Goal: Check status: Check status

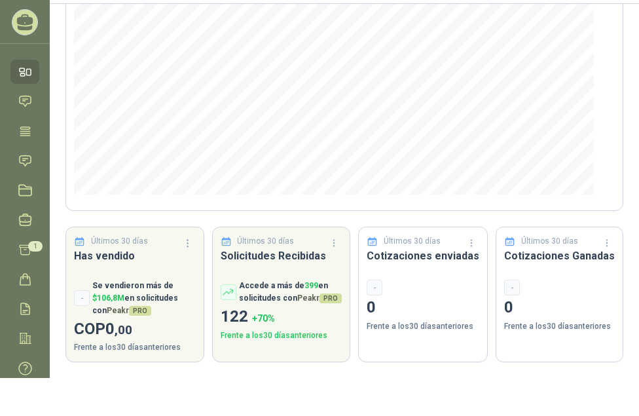
scroll to position [39, 0]
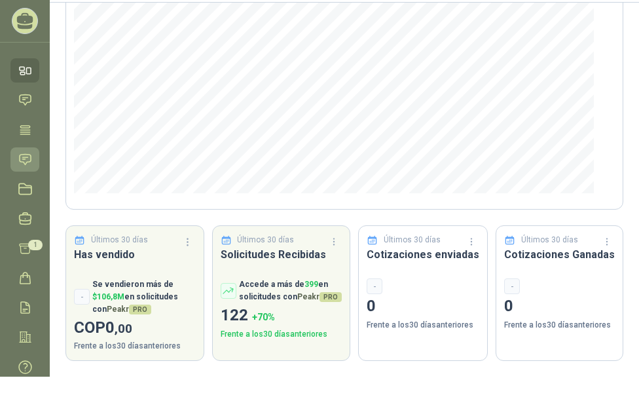
click at [28, 156] on icon at bounding box center [25, 160] width 14 height 14
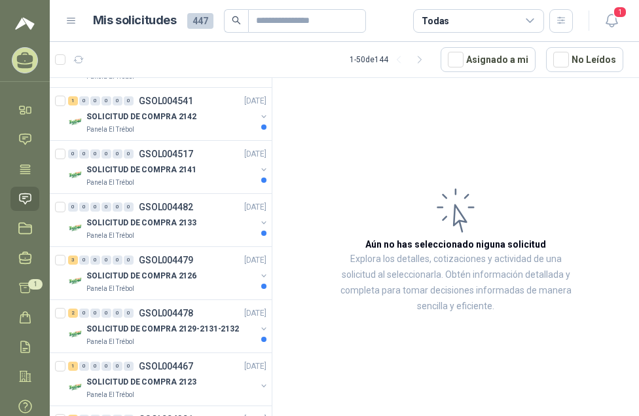
scroll to position [1309, 0]
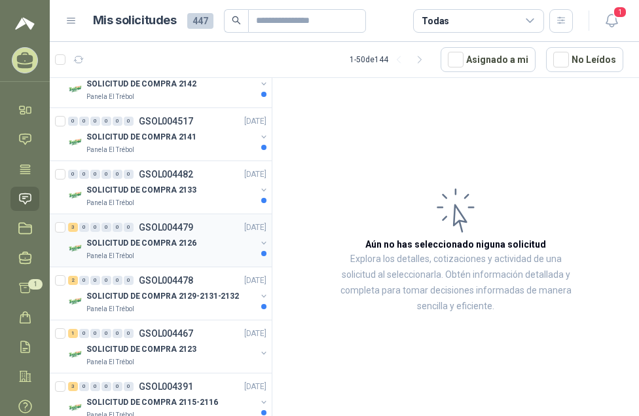
click at [169, 246] on p "SOLICITUD DE COMPRA 2126" at bounding box center [141, 243] width 110 height 12
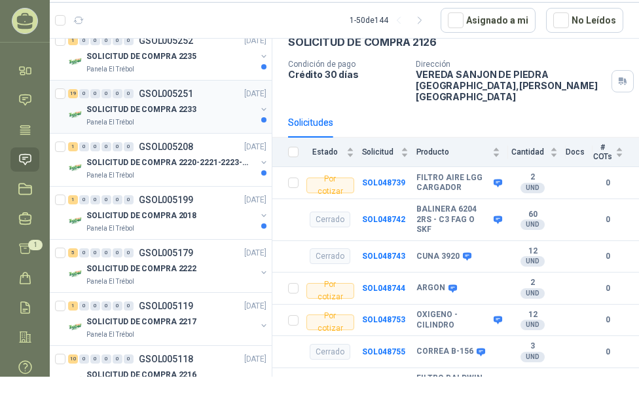
scroll to position [65, 0]
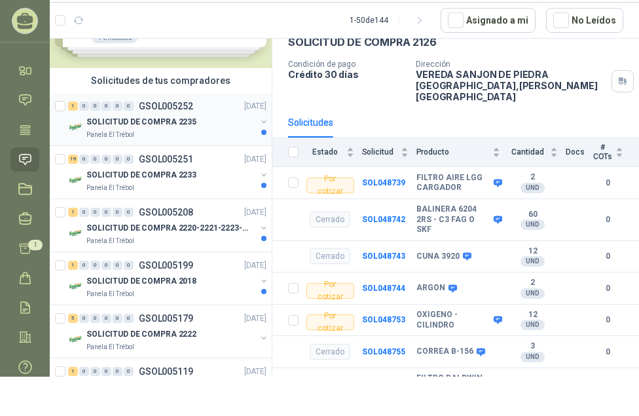
click at [144, 110] on p "GSOL005252" at bounding box center [166, 105] width 54 height 9
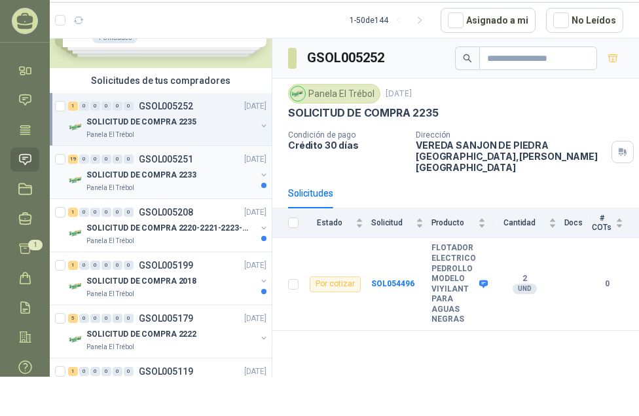
click at [166, 160] on p "GSOL005251" at bounding box center [166, 158] width 54 height 9
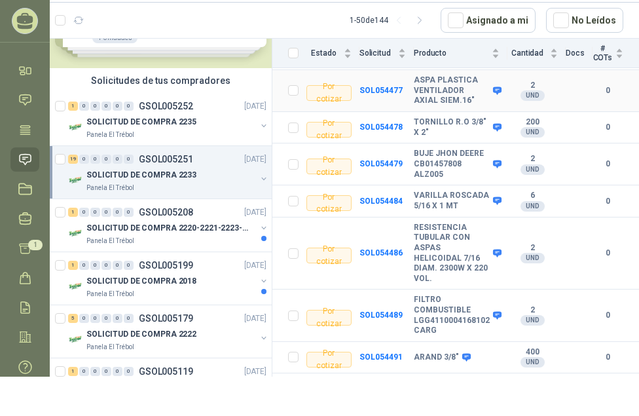
scroll to position [560, 0]
